Goal: Transaction & Acquisition: Book appointment/travel/reservation

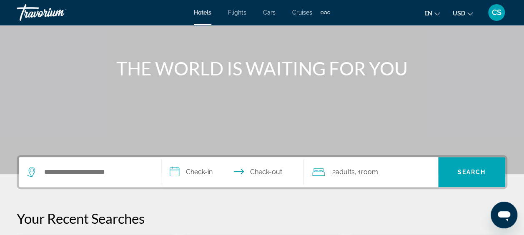
scroll to position [83, 0]
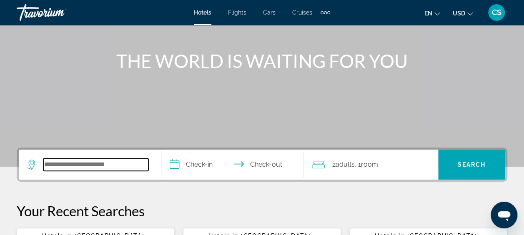
click at [136, 162] on input "Search widget" at bounding box center [95, 164] width 105 height 12
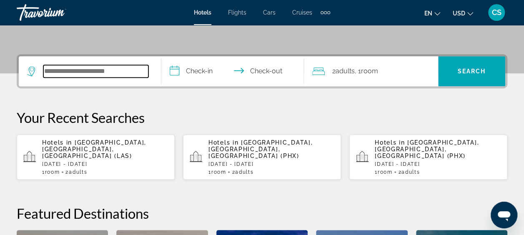
scroll to position [203, 0]
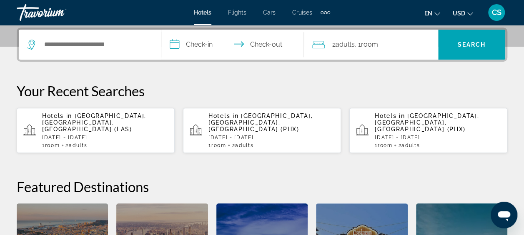
click at [100, 115] on span "[GEOGRAPHIC_DATA], [GEOGRAPHIC_DATA], [GEOGRAPHIC_DATA] (LAS)" at bounding box center [94, 122] width 104 height 20
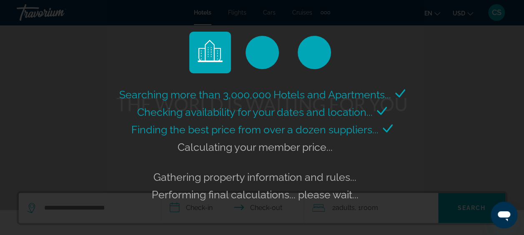
scroll to position [167, 0]
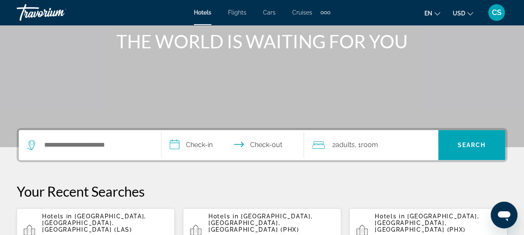
scroll to position [125, 0]
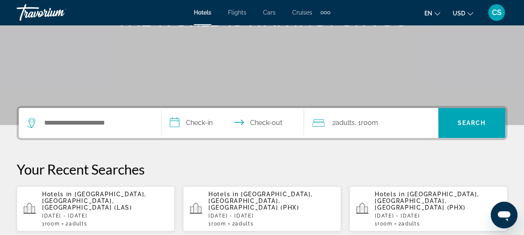
click at [190, 120] on input "**********" at bounding box center [234, 124] width 146 height 32
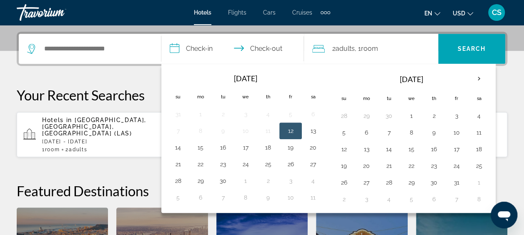
scroll to position [203, 0]
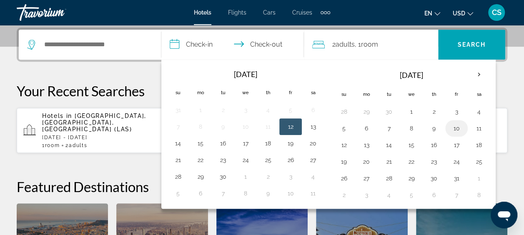
click at [453, 125] on button "10" at bounding box center [456, 128] width 13 height 12
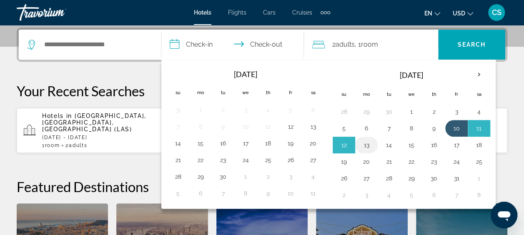
click at [365, 141] on button "13" at bounding box center [366, 145] width 13 height 12
type input "**********"
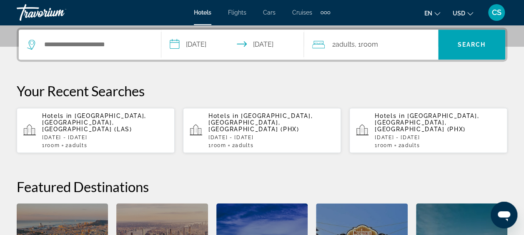
click at [67, 114] on span "Hotels in" at bounding box center [57, 115] width 30 height 7
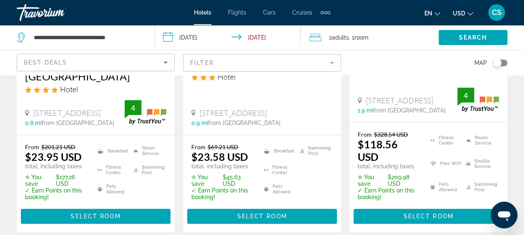
scroll to position [208, 0]
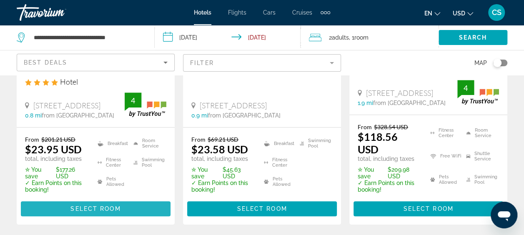
click at [104, 205] on span "Select Room" at bounding box center [95, 208] width 50 height 7
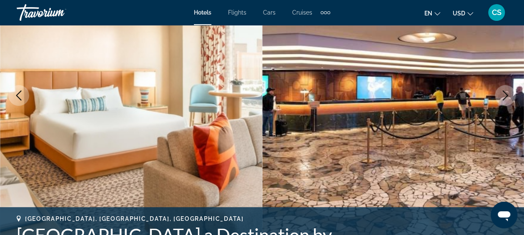
scroll to position [83, 0]
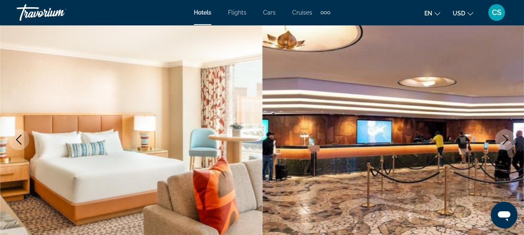
click at [149, 150] on img "Main content" at bounding box center [131, 140] width 262 height 396
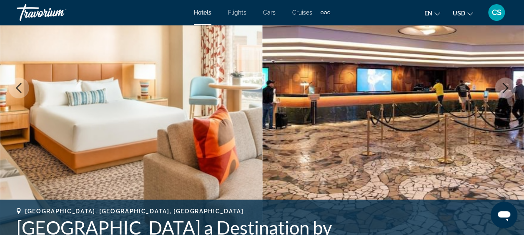
scroll to position [250, 0]
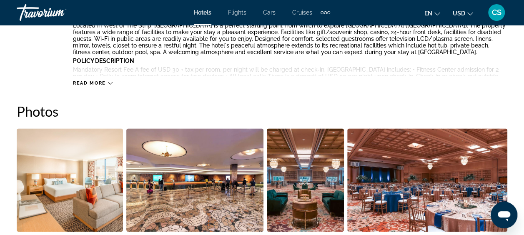
scroll to position [542, 0]
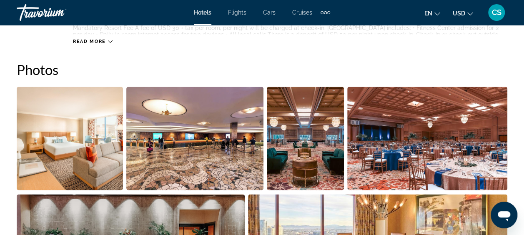
click at [67, 136] on img "Open full-screen image slider" at bounding box center [70, 138] width 106 height 103
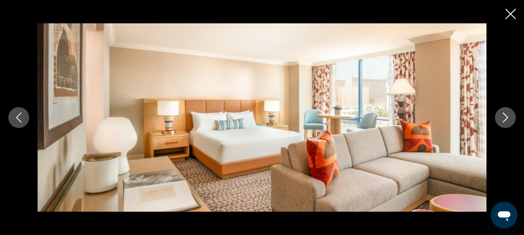
click at [505, 113] on icon "Next image" at bounding box center [505, 117] width 10 height 10
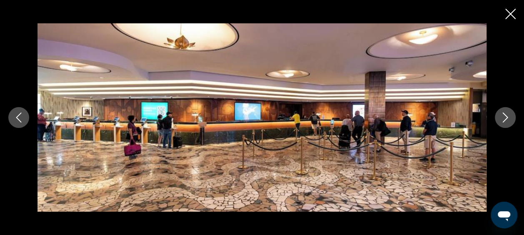
click at [20, 113] on icon "Previous image" at bounding box center [19, 117] width 10 height 10
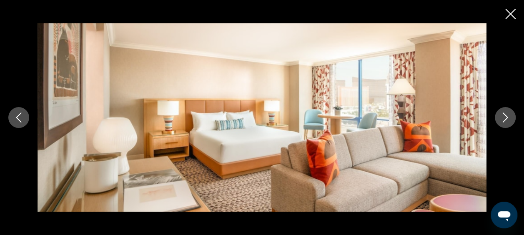
click at [20, 113] on icon "Previous image" at bounding box center [19, 117] width 10 height 10
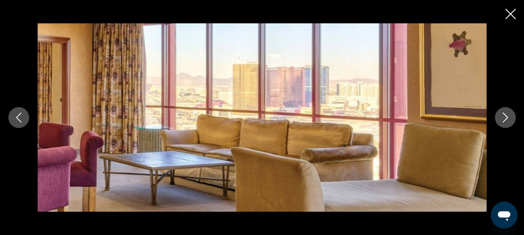
click at [504, 119] on icon "Next image" at bounding box center [505, 117] width 10 height 10
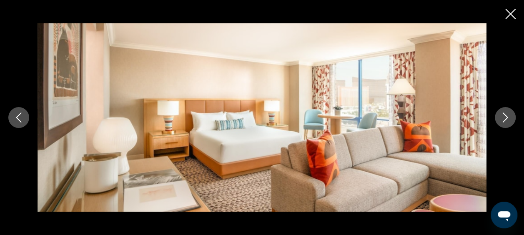
scroll to position [167, 0]
click at [506, 117] on icon "Next image" at bounding box center [505, 117] width 10 height 10
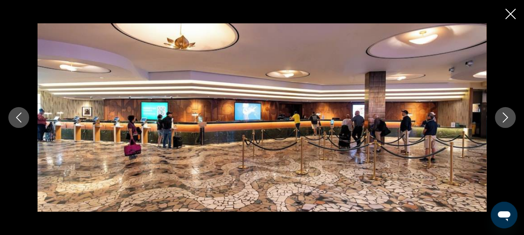
click at [505, 115] on icon "Next image" at bounding box center [504, 117] width 5 height 10
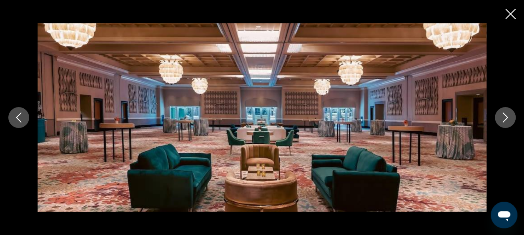
click at [512, 12] on icon "Close slideshow" at bounding box center [510, 14] width 10 height 10
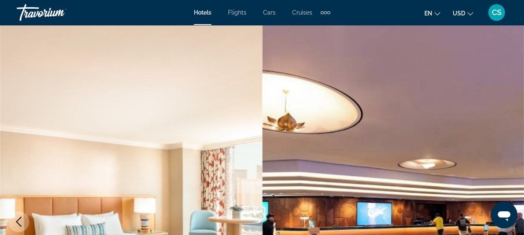
scroll to position [0, 0]
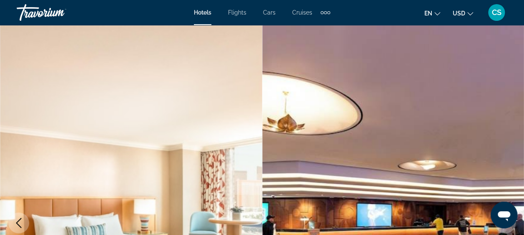
click at [201, 10] on span "Hotels" at bounding box center [202, 12] width 17 height 7
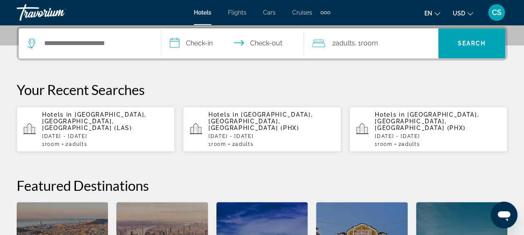
scroll to position [208, 0]
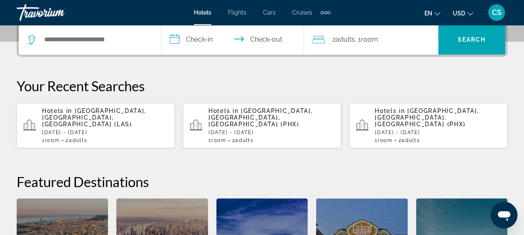
click at [212, 35] on input "**********" at bounding box center [234, 41] width 146 height 32
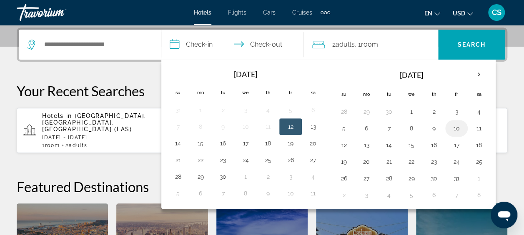
click at [455, 126] on button "10" at bounding box center [456, 128] width 13 height 12
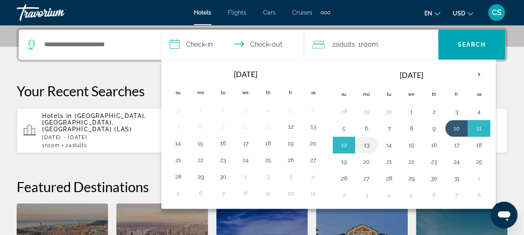
click at [365, 142] on button "13" at bounding box center [366, 145] width 13 height 12
type input "**********"
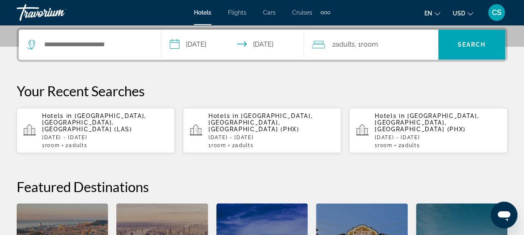
click at [85, 117] on span "[GEOGRAPHIC_DATA], [GEOGRAPHIC_DATA], [GEOGRAPHIC_DATA] (LAS)" at bounding box center [94, 122] width 104 height 20
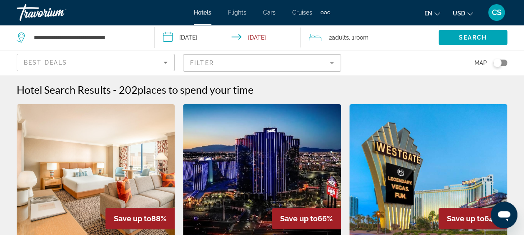
click at [97, 153] on img "Main content" at bounding box center [96, 170] width 158 height 133
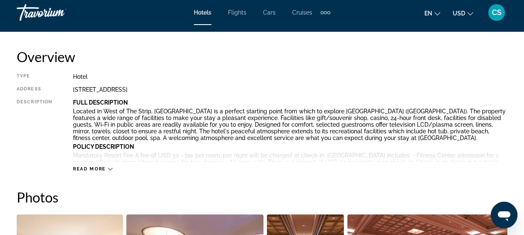
scroll to position [417, 0]
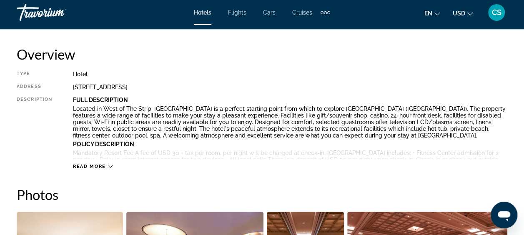
click at [109, 165] on icon "Main content" at bounding box center [110, 166] width 5 height 5
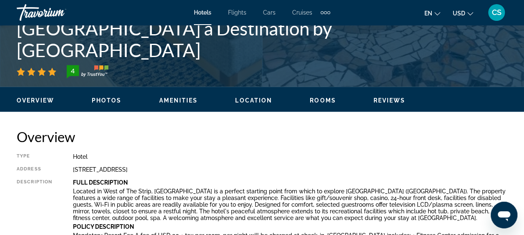
scroll to position [375, 0]
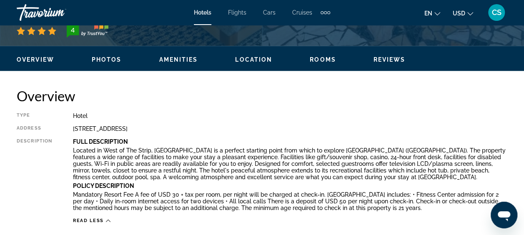
click at [327, 57] on span "Rooms" at bounding box center [323, 59] width 26 height 7
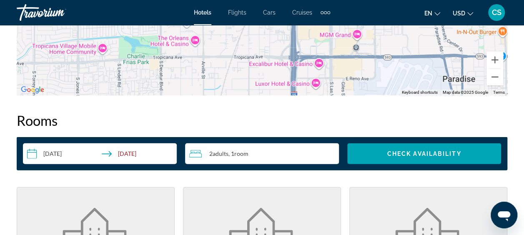
scroll to position [1213, 0]
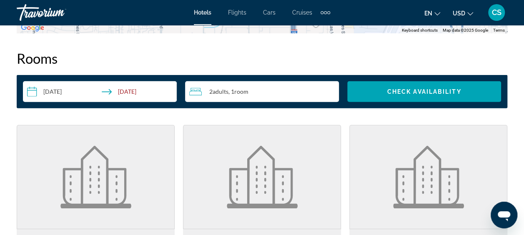
click at [108, 87] on input "**********" at bounding box center [101, 92] width 157 height 23
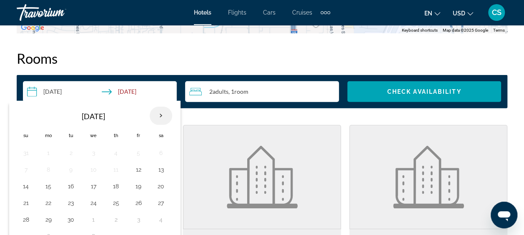
click at [157, 111] on th "Next month" at bounding box center [161, 116] width 22 height 18
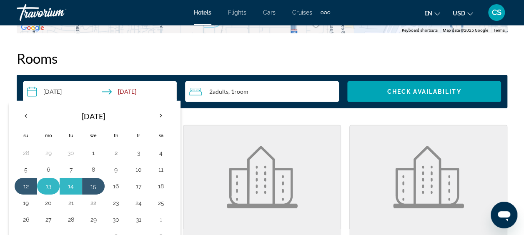
click at [47, 181] on button "13" at bounding box center [48, 186] width 13 height 12
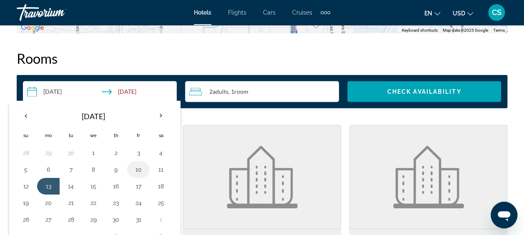
click at [137, 166] on button "10" at bounding box center [138, 170] width 13 height 12
type input "**********"
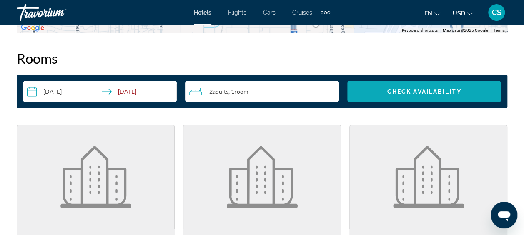
click at [424, 88] on span "Check Availability" at bounding box center [424, 91] width 74 height 7
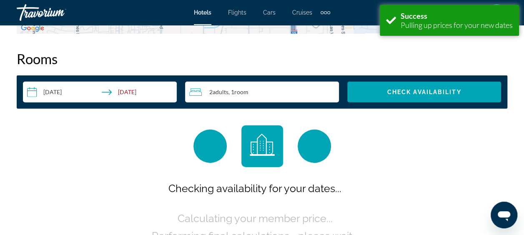
scroll to position [1213, 0]
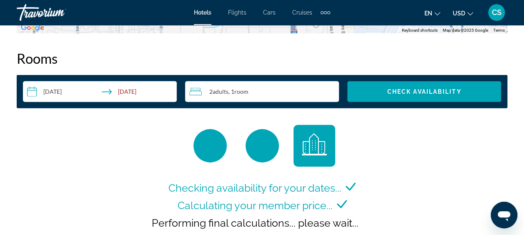
click at [314, 225] on span "Performing final calculations... please wait..." at bounding box center [255, 223] width 207 height 12
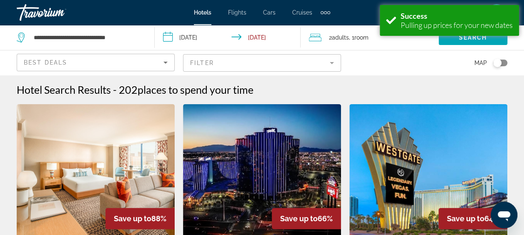
click at [412, 56] on div "Map" at bounding box center [428, 62] width 158 height 25
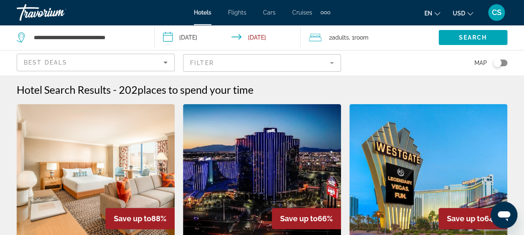
click at [148, 142] on img "Main content" at bounding box center [96, 170] width 158 height 133
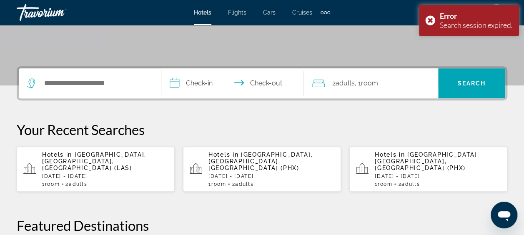
scroll to position [167, 0]
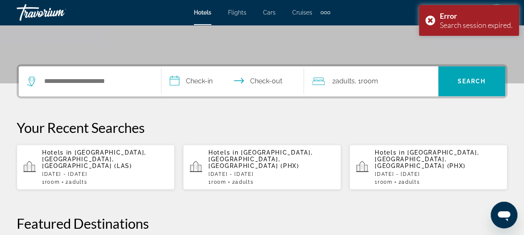
click at [209, 79] on input "**********" at bounding box center [234, 82] width 146 height 32
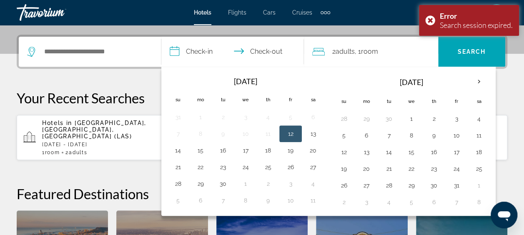
scroll to position [203, 0]
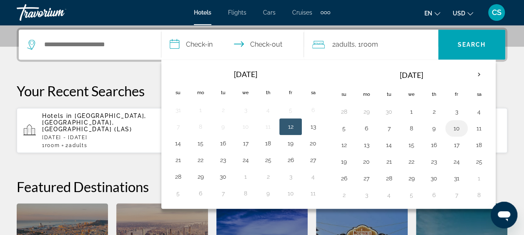
click at [453, 124] on button "10" at bounding box center [456, 128] width 13 height 12
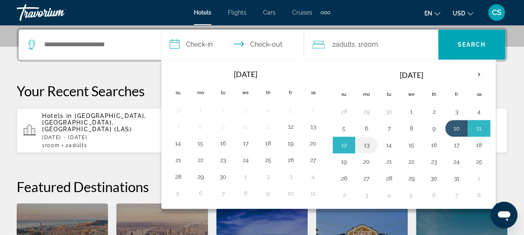
click at [365, 142] on button "13" at bounding box center [366, 145] width 13 height 12
type input "**********"
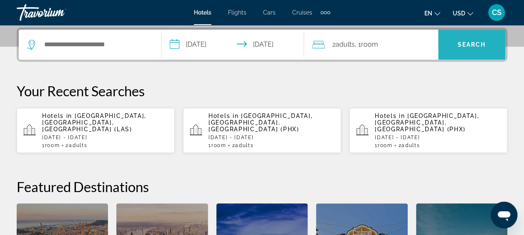
click at [475, 42] on span "Search" at bounding box center [471, 44] width 28 height 7
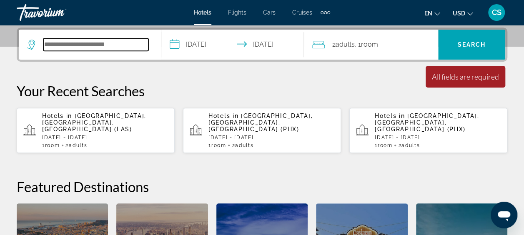
click at [123, 40] on input "Search widget" at bounding box center [95, 44] width 105 height 12
click at [135, 41] on input "Search widget" at bounding box center [95, 44] width 105 height 12
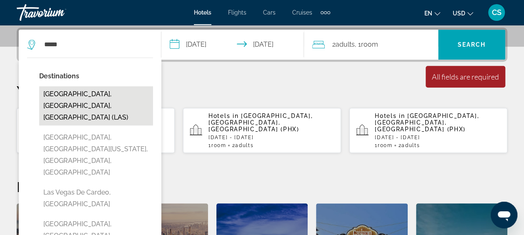
click at [88, 98] on button "[GEOGRAPHIC_DATA], [GEOGRAPHIC_DATA], [GEOGRAPHIC_DATA] (LAS)" at bounding box center [96, 105] width 114 height 39
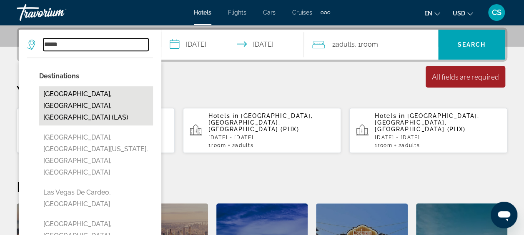
type input "**********"
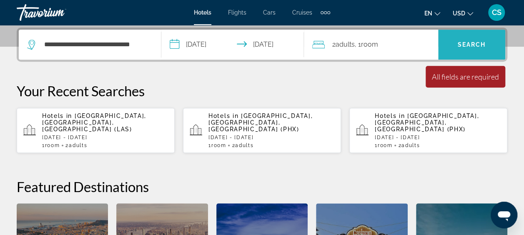
click at [472, 40] on span "Search widget" at bounding box center [471, 45] width 67 height 20
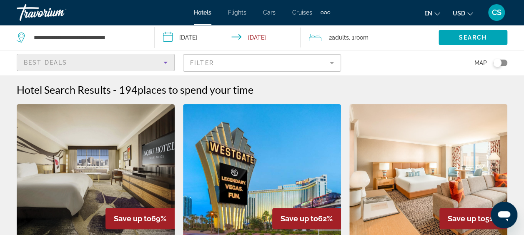
click at [162, 60] on icon "Sort by" at bounding box center [165, 62] width 10 height 10
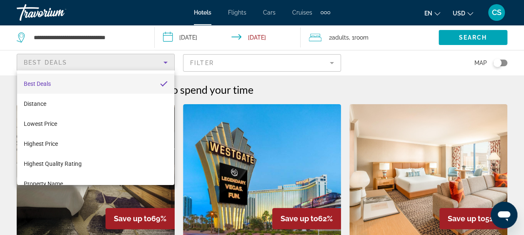
click at [332, 60] on div at bounding box center [262, 117] width 524 height 235
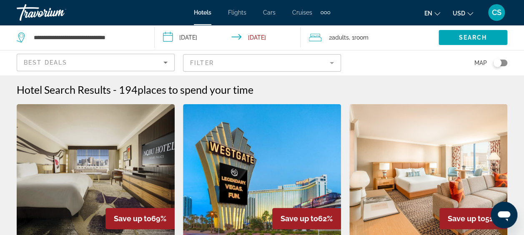
click at [331, 62] on mat-form-field "Filter" at bounding box center [262, 62] width 158 height 17
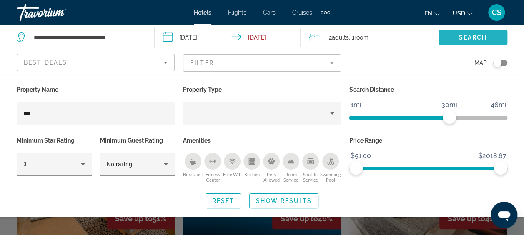
click at [471, 28] on span "Search widget" at bounding box center [472, 37] width 69 height 20
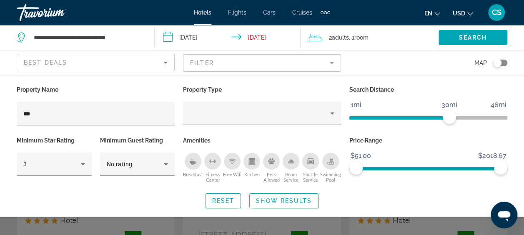
scroll to position [83, 0]
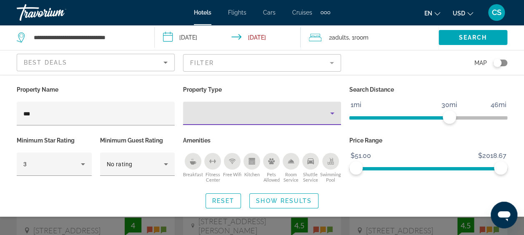
click at [333, 113] on icon "Property type" at bounding box center [332, 113] width 10 height 10
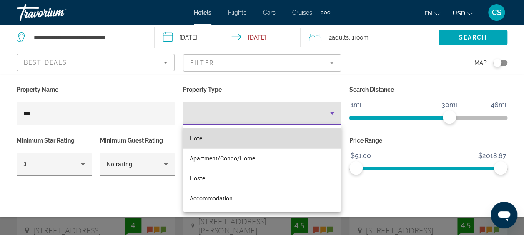
click at [195, 136] on span "Hotel" at bounding box center [197, 138] width 14 height 7
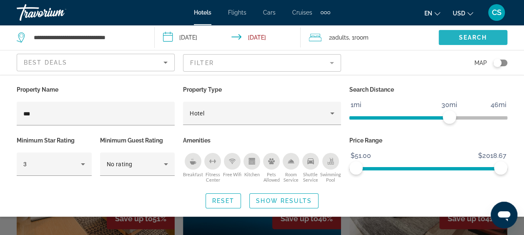
click at [460, 30] on span "Search widget" at bounding box center [472, 37] width 69 height 20
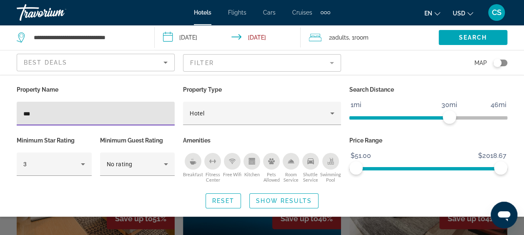
click at [55, 114] on input "***" at bounding box center [95, 114] width 145 height 10
type input "*"
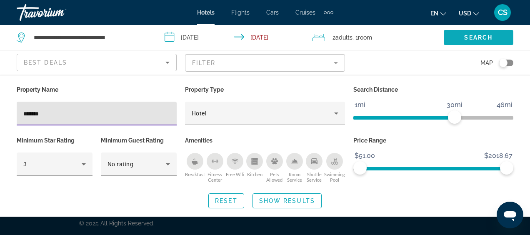
type input "*******"
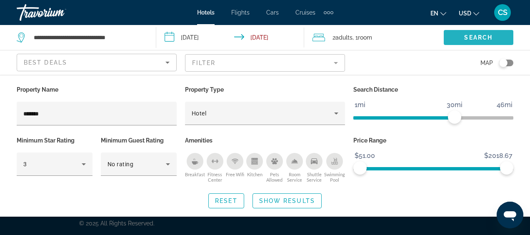
click at [472, 33] on span "Search widget" at bounding box center [479, 37] width 70 height 20
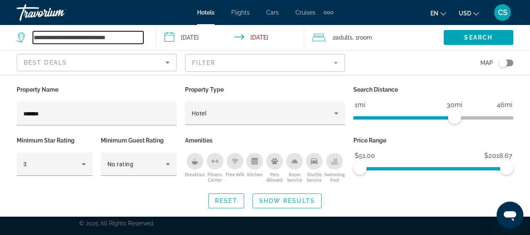
click at [76, 34] on input "**********" at bounding box center [88, 37] width 110 height 12
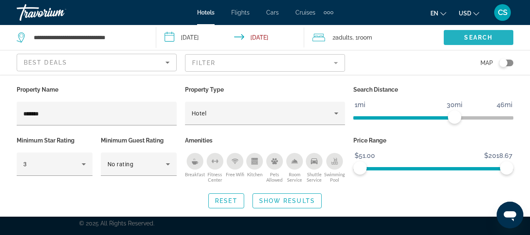
click at [475, 35] on span "Search" at bounding box center [478, 37] width 28 height 7
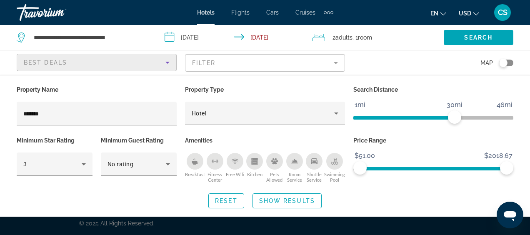
click at [168, 59] on icon "Sort by" at bounding box center [167, 62] width 10 height 10
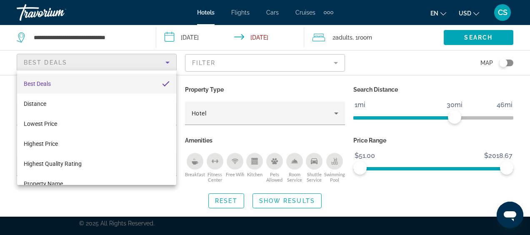
click at [42, 83] on span "Best Deals" at bounding box center [37, 83] width 27 height 7
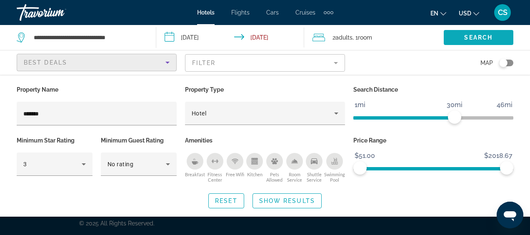
click at [473, 34] on span "Search" at bounding box center [478, 37] width 28 height 7
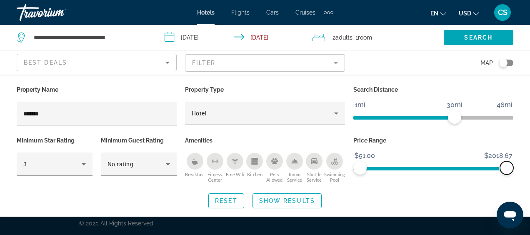
drag, startPoint x: 510, startPoint y: 164, endPoint x: 492, endPoint y: 159, distance: 18.7
drag, startPoint x: 387, startPoint y: 5, endPoint x: 365, endPoint y: 6, distance: 22.5
drag, startPoint x: 397, startPoint y: 66, endPoint x: 154, endPoint y: 43, distance: 244.3
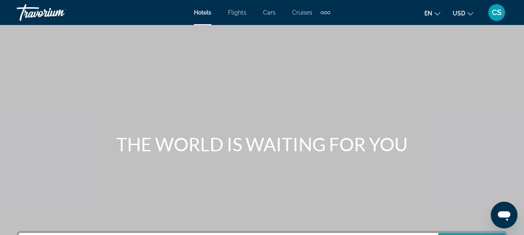
click at [205, 10] on span "Hotels" at bounding box center [202, 12] width 17 height 7
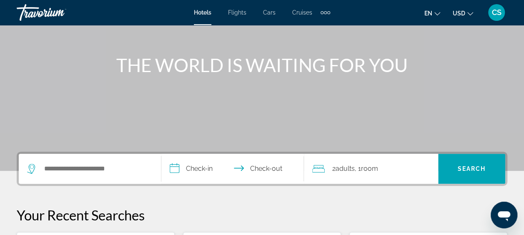
scroll to position [125, 0]
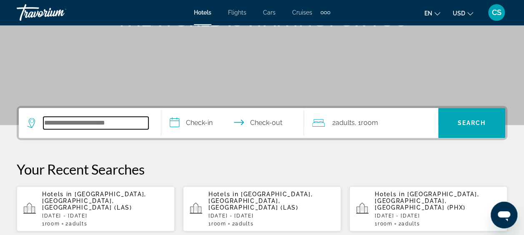
click at [127, 122] on input "Search widget" at bounding box center [95, 123] width 105 height 12
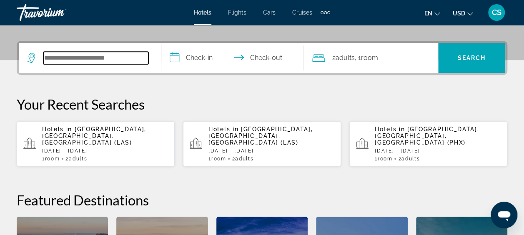
scroll to position [203, 0]
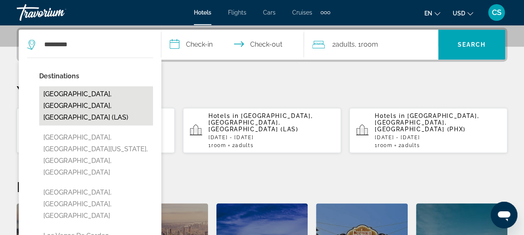
click at [83, 91] on button "[GEOGRAPHIC_DATA], [GEOGRAPHIC_DATA], [GEOGRAPHIC_DATA] (LAS)" at bounding box center [96, 105] width 114 height 39
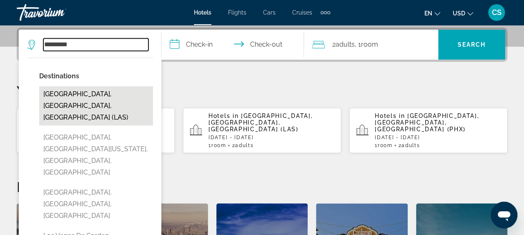
type input "**********"
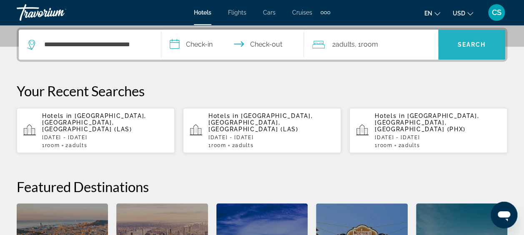
click at [470, 39] on span "Search widget" at bounding box center [471, 45] width 67 height 20
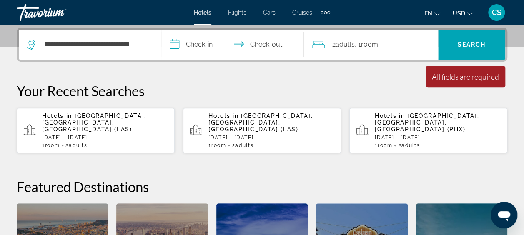
click at [255, 44] on input "**********" at bounding box center [234, 46] width 146 height 32
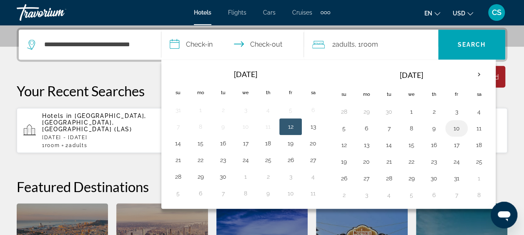
click at [450, 124] on button "10" at bounding box center [456, 128] width 13 height 12
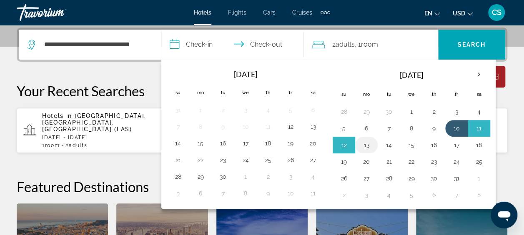
click at [365, 142] on button "13" at bounding box center [366, 145] width 13 height 12
type input "**********"
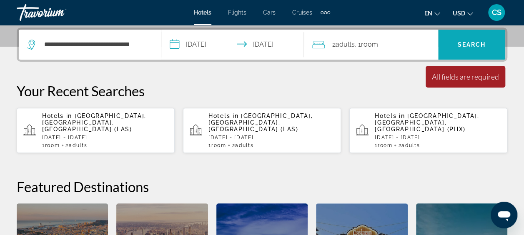
click at [463, 43] on span "Search" at bounding box center [471, 44] width 28 height 7
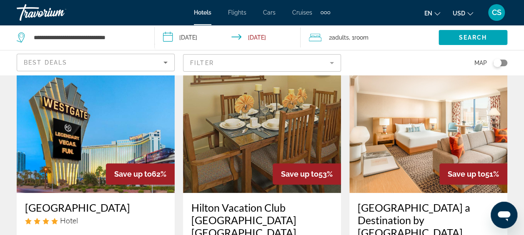
scroll to position [42, 0]
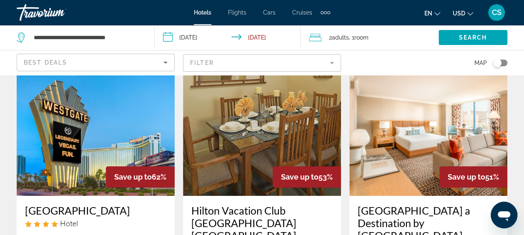
click at [395, 133] on img "Main content" at bounding box center [428, 128] width 158 height 133
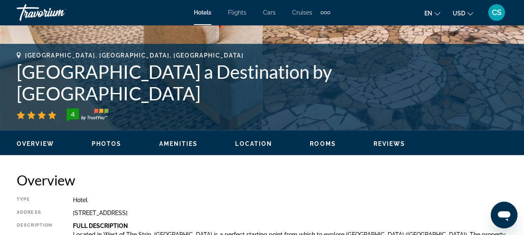
scroll to position [292, 0]
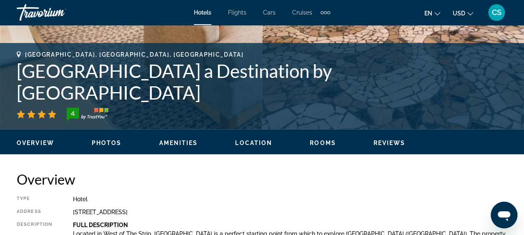
click at [319, 140] on span "Rooms" at bounding box center [323, 143] width 26 height 7
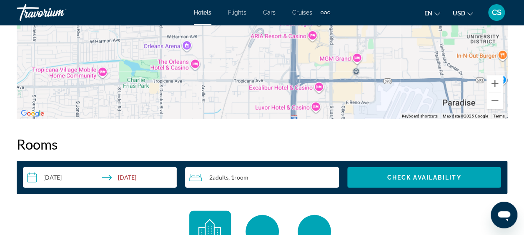
scroll to position [1200, 0]
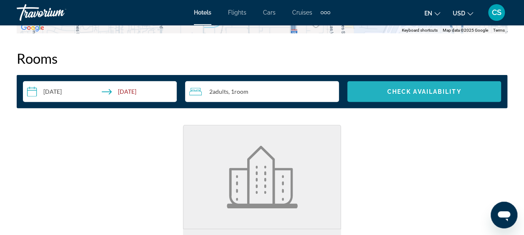
click at [413, 89] on span "Check Availability" at bounding box center [424, 91] width 74 height 7
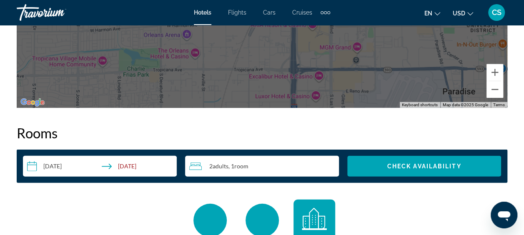
scroll to position [967, 0]
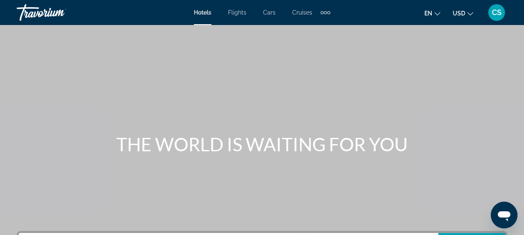
click at [204, 11] on span "Hotels" at bounding box center [202, 12] width 17 height 7
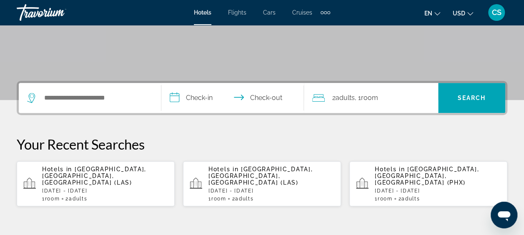
scroll to position [125, 0]
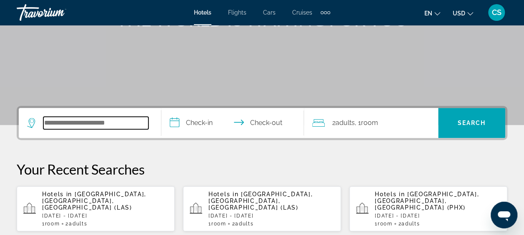
click at [130, 118] on input "Search widget" at bounding box center [95, 123] width 105 height 12
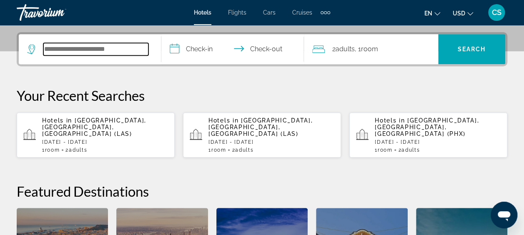
scroll to position [203, 0]
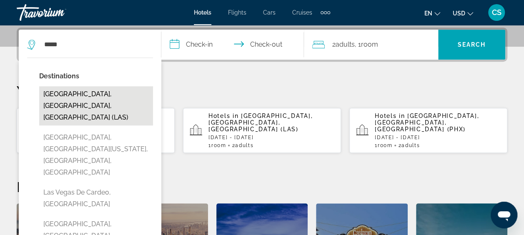
click at [71, 94] on button "[GEOGRAPHIC_DATA], [GEOGRAPHIC_DATA], [GEOGRAPHIC_DATA] (LAS)" at bounding box center [96, 105] width 114 height 39
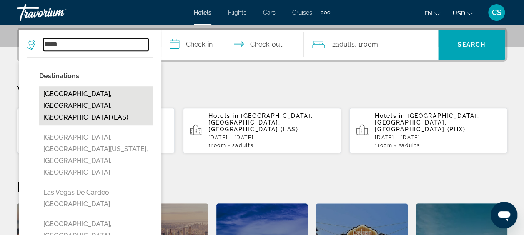
type input "**********"
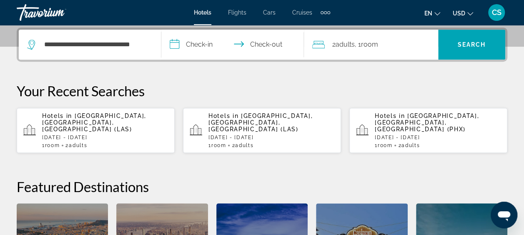
click at [214, 43] on input "**********" at bounding box center [234, 46] width 146 height 32
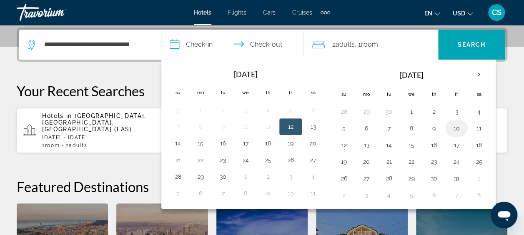
click at [452, 125] on button "10" at bounding box center [456, 128] width 13 height 12
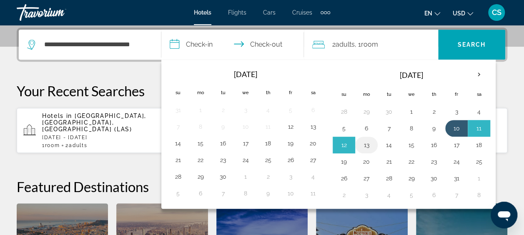
click at [362, 142] on button "13" at bounding box center [366, 145] width 13 height 12
type input "**********"
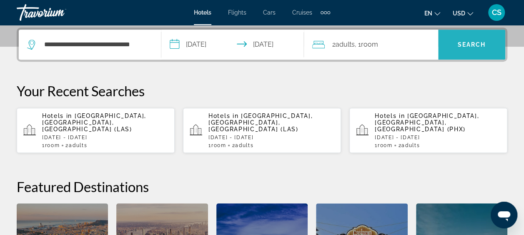
click at [473, 36] on span "Search widget" at bounding box center [471, 45] width 67 height 20
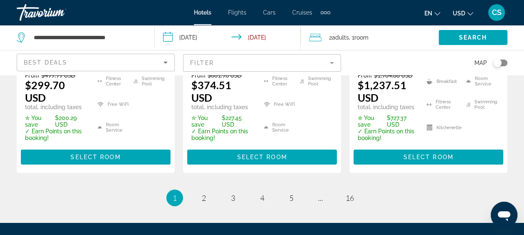
scroll to position [1350, 0]
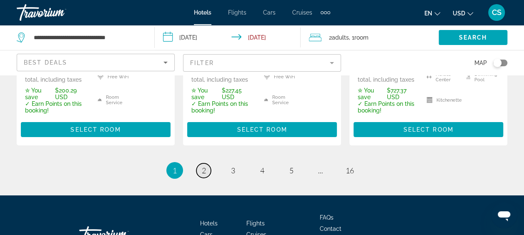
click at [202, 166] on span "2" at bounding box center [204, 170] width 4 height 9
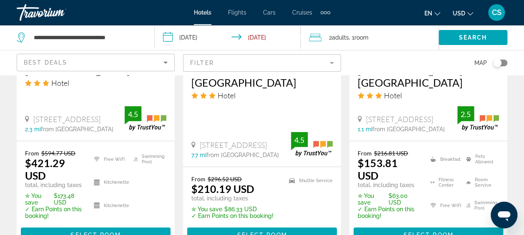
scroll to position [1250, 0]
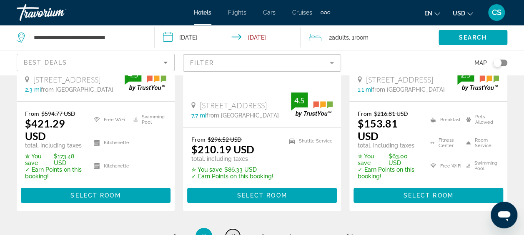
click at [234, 232] on span "3" at bounding box center [233, 236] width 4 height 9
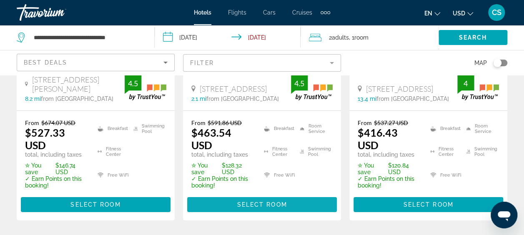
scroll to position [1226, 0]
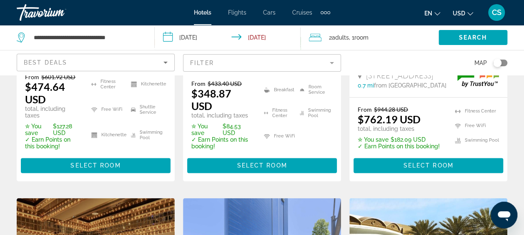
scroll to position [583, 0]
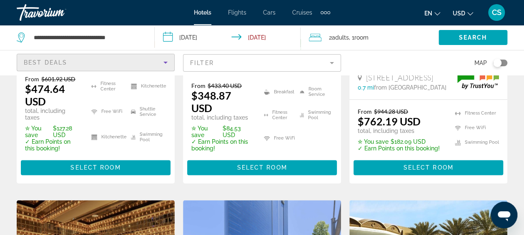
click at [167, 60] on icon "Sort by" at bounding box center [165, 62] width 10 height 10
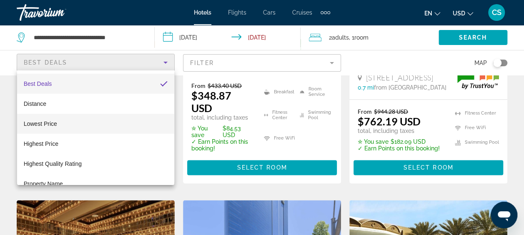
click at [46, 122] on span "Lowest Price" at bounding box center [40, 123] width 33 height 7
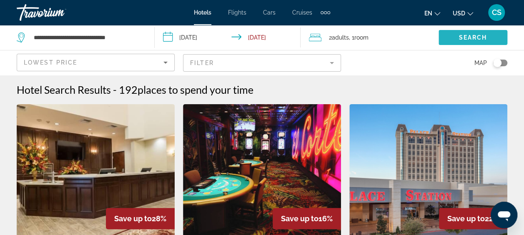
click at [482, 34] on span "Search" at bounding box center [473, 37] width 28 height 7
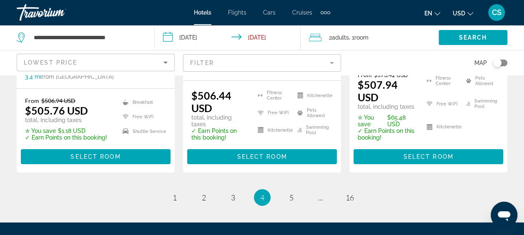
scroll to position [1322, 0]
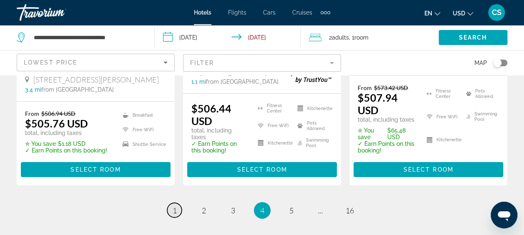
click at [172, 206] on span "1" at bounding box center [174, 210] width 4 height 9
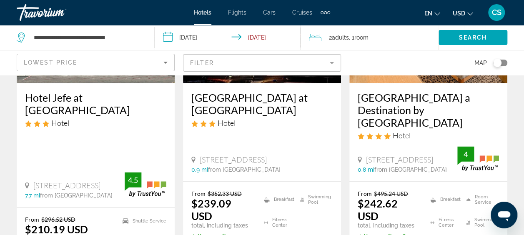
scroll to position [542, 0]
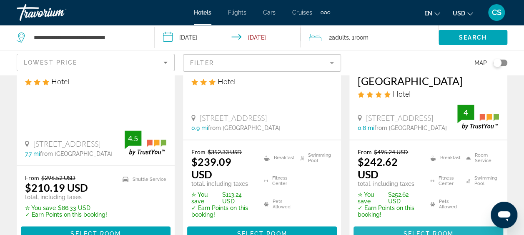
click at [431, 224] on span "Main content" at bounding box center [428, 234] width 150 height 20
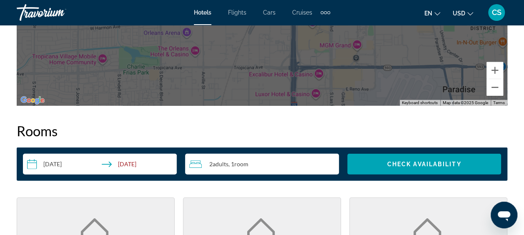
scroll to position [1141, 0]
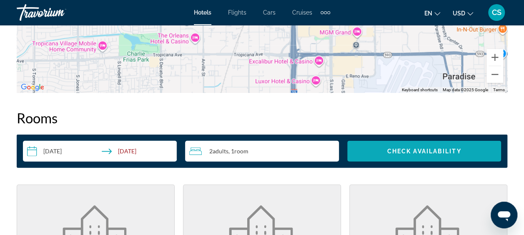
click at [440, 144] on span "Search widget" at bounding box center [424, 151] width 154 height 20
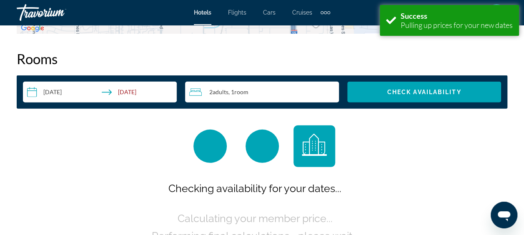
scroll to position [1200, 0]
